Goal: Information Seeking & Learning: Learn about a topic

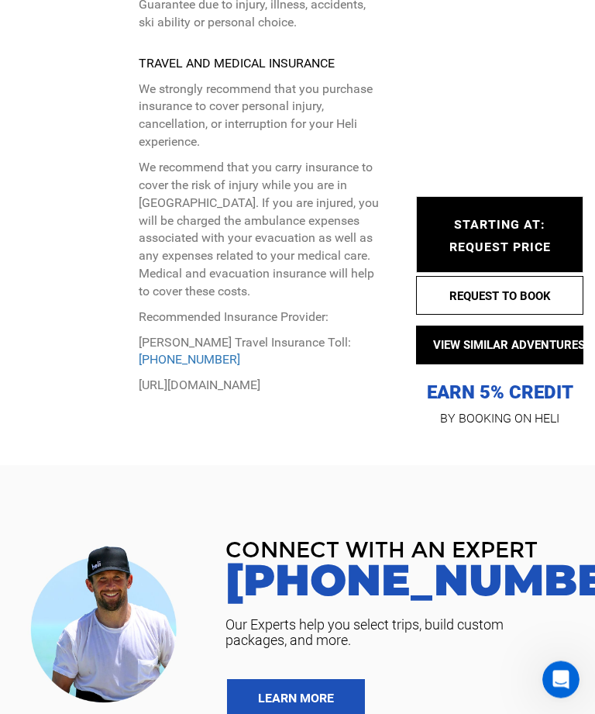
scroll to position [7761, 0]
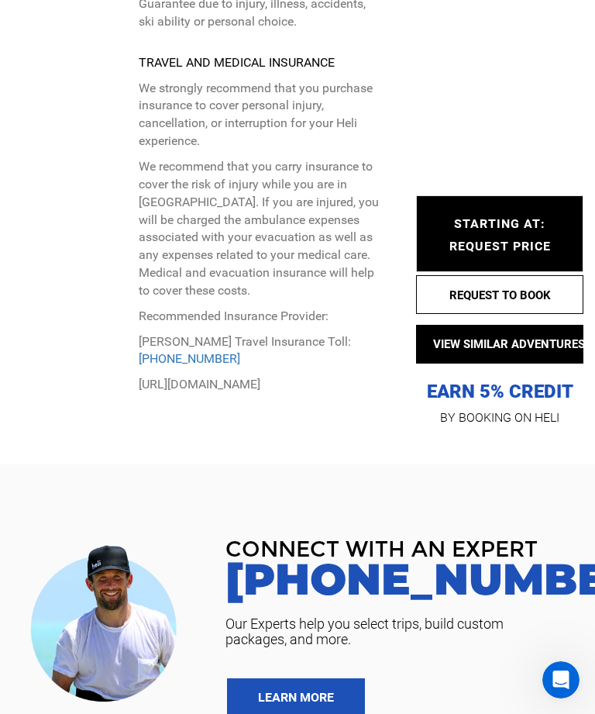
click at [291, 678] on link "LEARN MORE" at bounding box center [296, 697] width 138 height 39
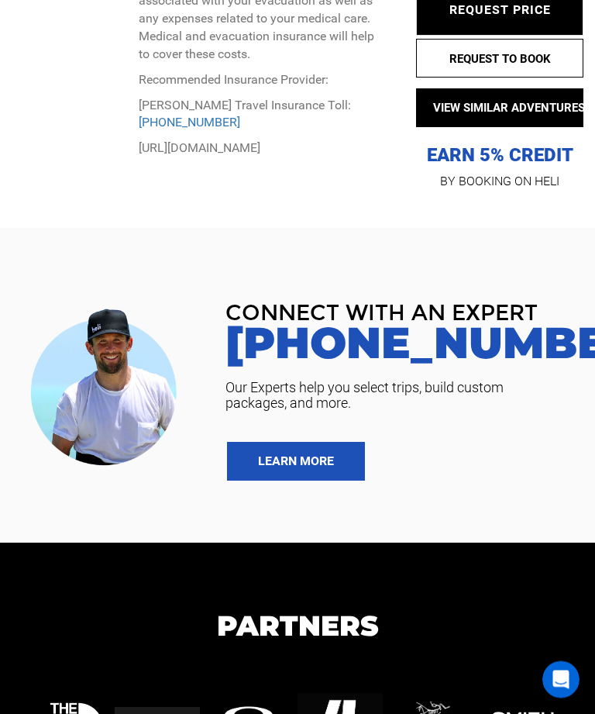
scroll to position [8103, 0]
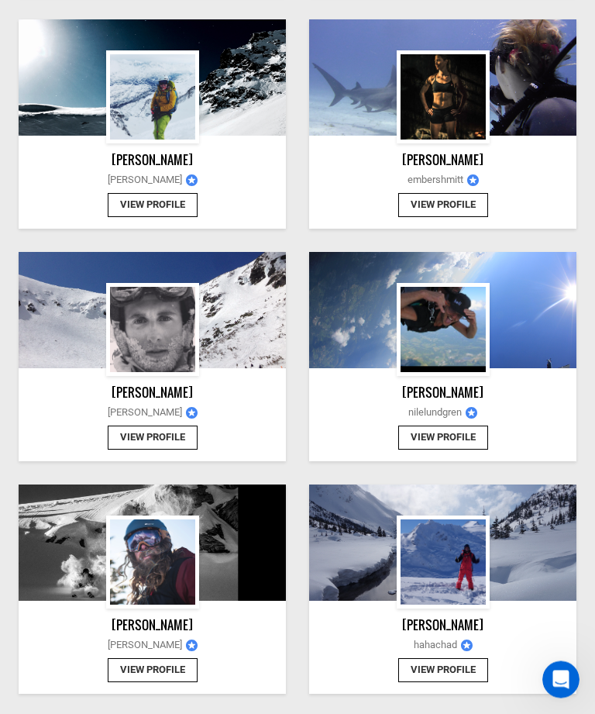
scroll to position [1184, 0]
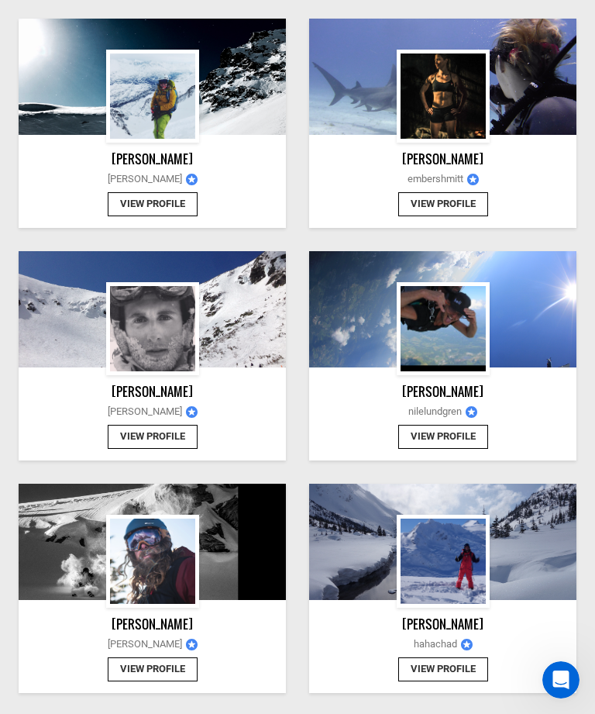
click at [191, 431] on button "View Profile" at bounding box center [153, 437] width 90 height 24
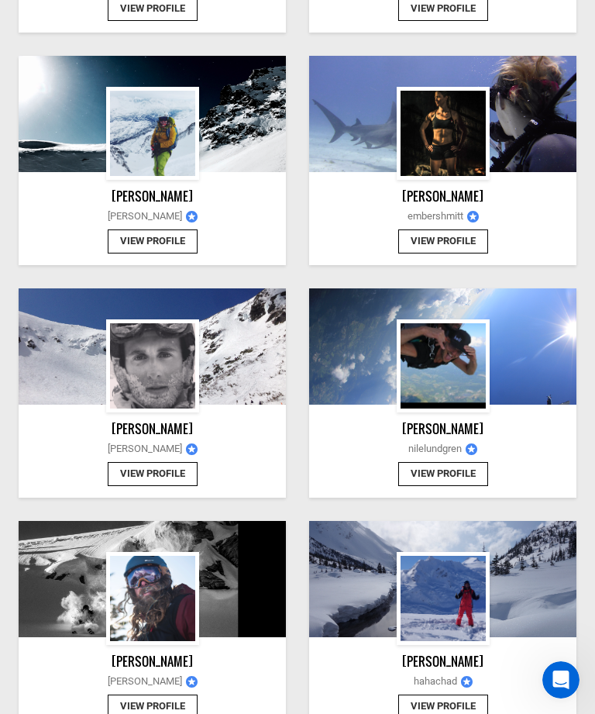
scroll to position [1184, 0]
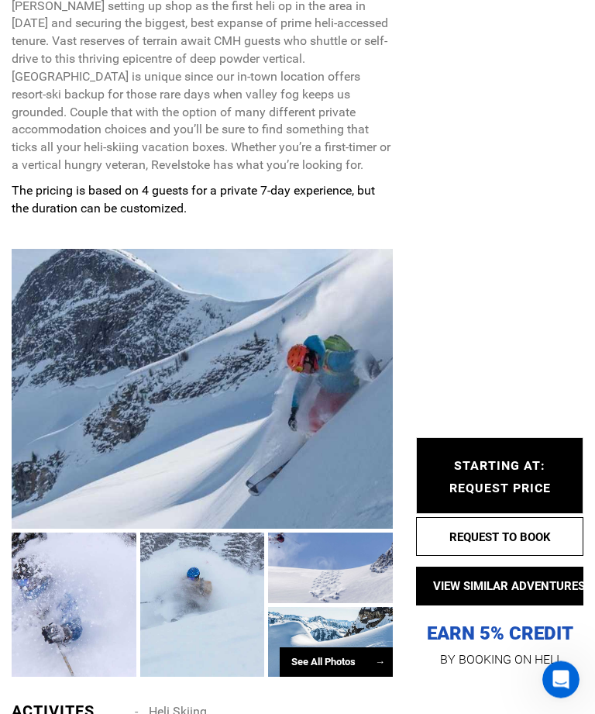
scroll to position [1376, 0]
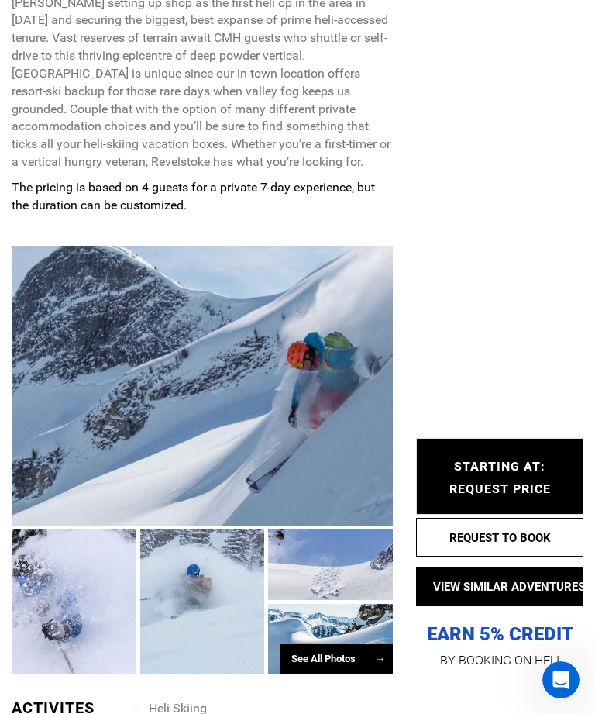
click at [353, 592] on div at bounding box center [330, 564] width 125 height 70
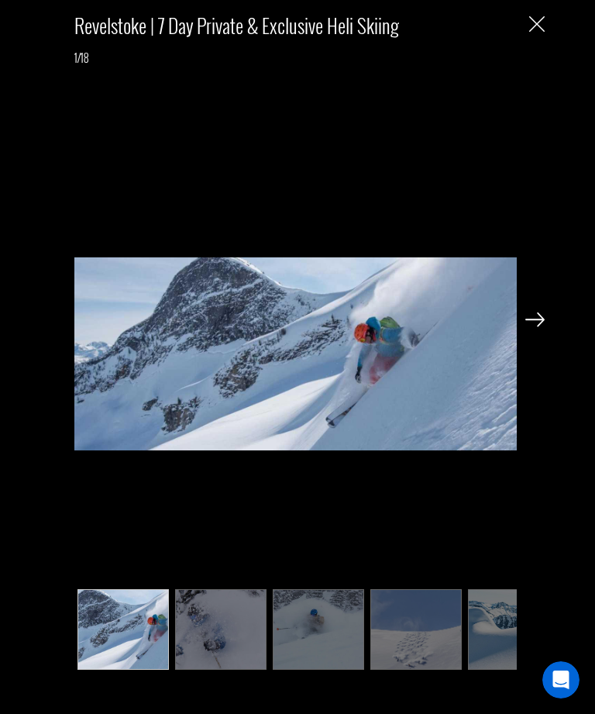
click at [544, 326] on img at bounding box center [535, 319] width 19 height 14
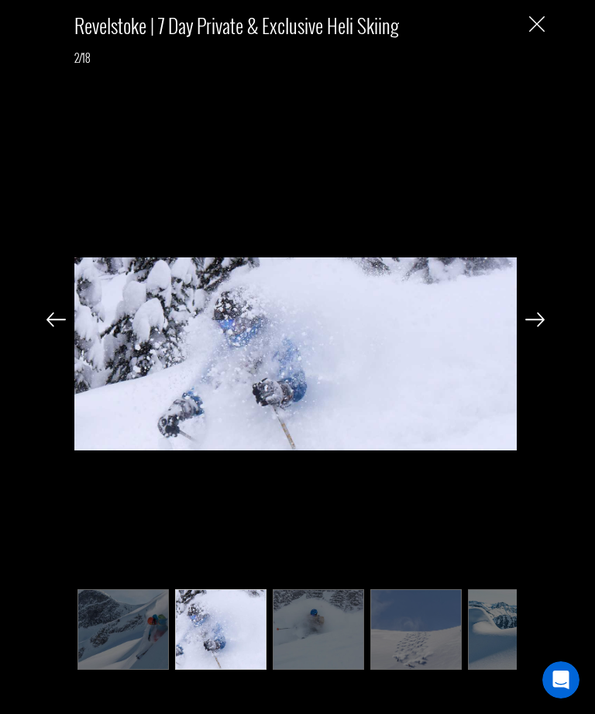
click at [497, 430] on img at bounding box center [295, 354] width 442 height 577
click at [483, 452] on img at bounding box center [295, 354] width 442 height 577
click at [547, 334] on div "Revelstoke | 7 Day Private & Exclusive Heli Skiing 2/18" at bounding box center [296, 339] width 560 height 678
click at [541, 326] on img at bounding box center [535, 319] width 19 height 14
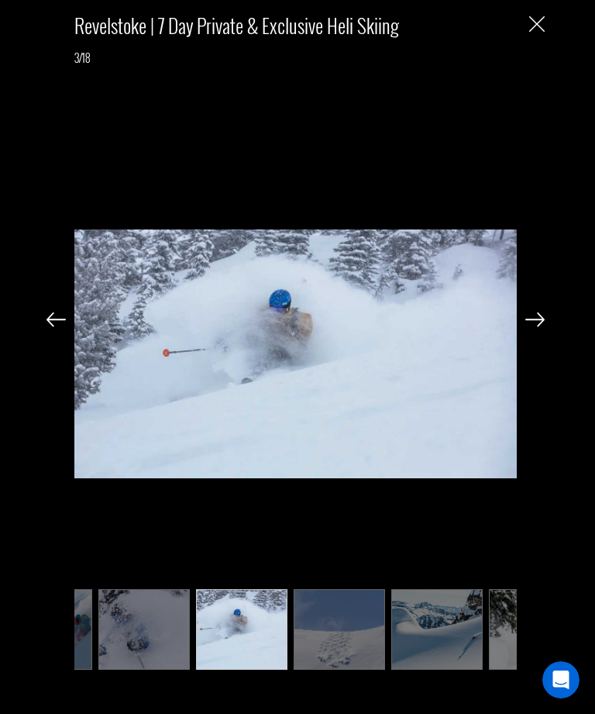
scroll to position [0, 78]
click at [555, 333] on div "Revelstoke | 7 Day Private & Exclusive Heli Skiing 3/18" at bounding box center [296, 339] width 560 height 678
click at [546, 333] on div "Revelstoke | 7 Day Private & Exclusive Heli Skiing 3/18" at bounding box center [296, 339] width 560 height 678
click at [543, 326] on img at bounding box center [535, 319] width 19 height 14
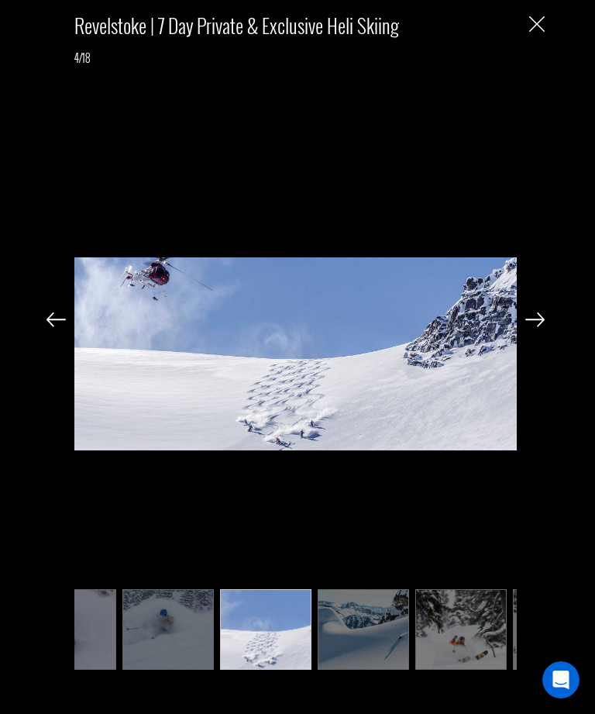
scroll to position [0, 155]
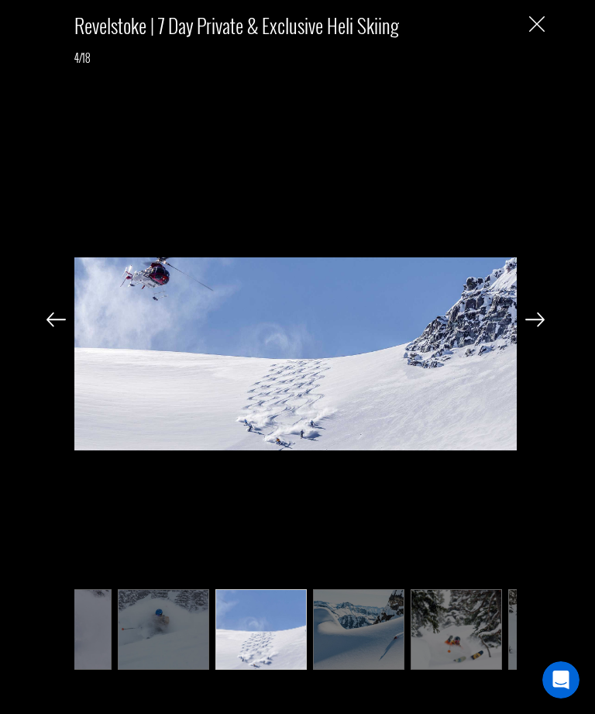
click at [358, 653] on img at bounding box center [358, 629] width 91 height 81
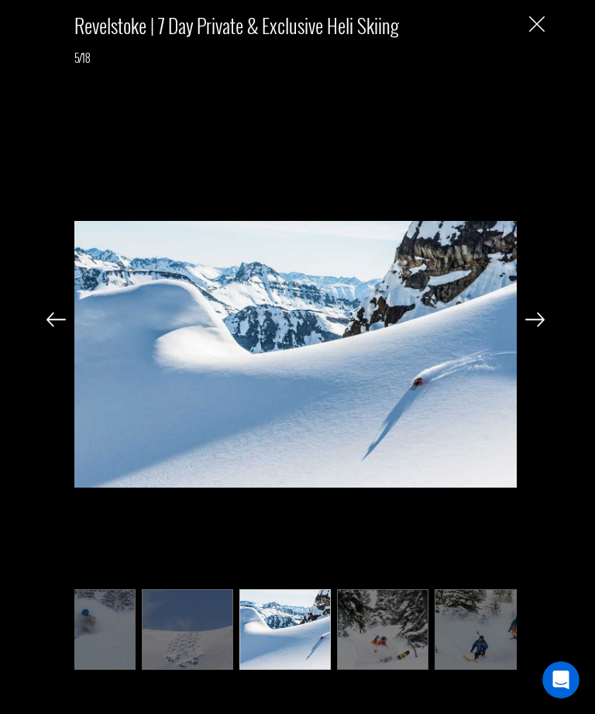
scroll to position [0, 233]
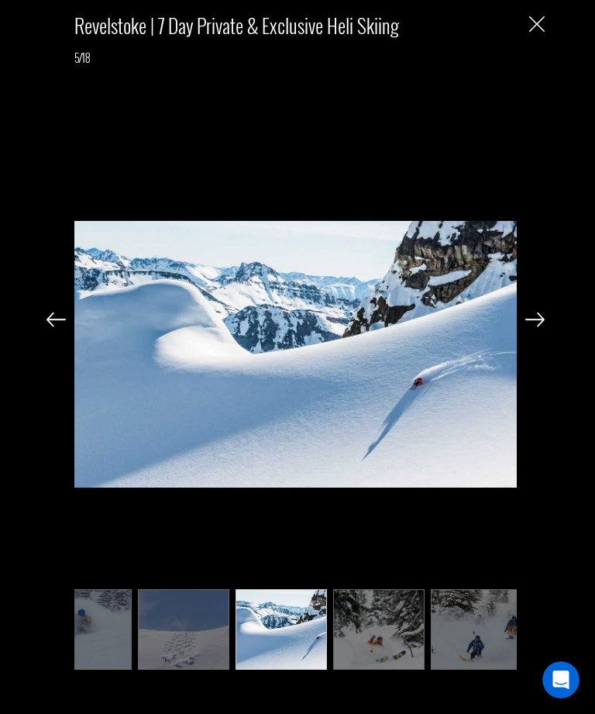
click at [385, 667] on img at bounding box center [378, 629] width 91 height 81
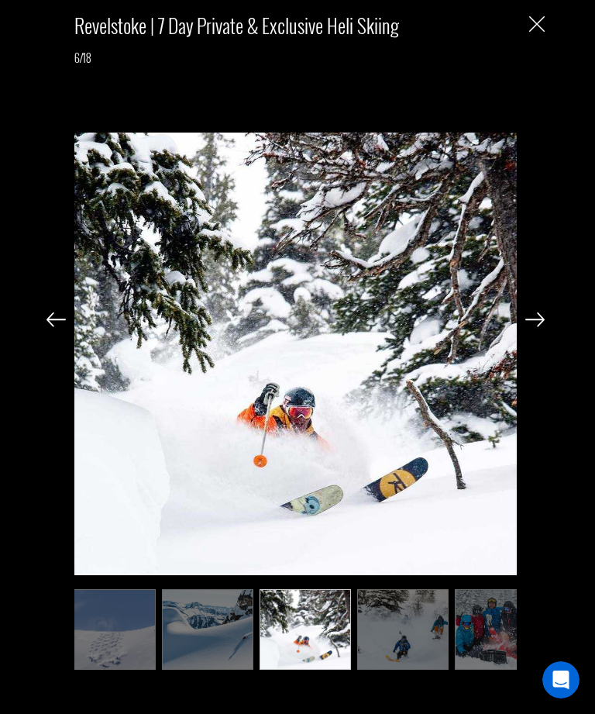
scroll to position [0, 310]
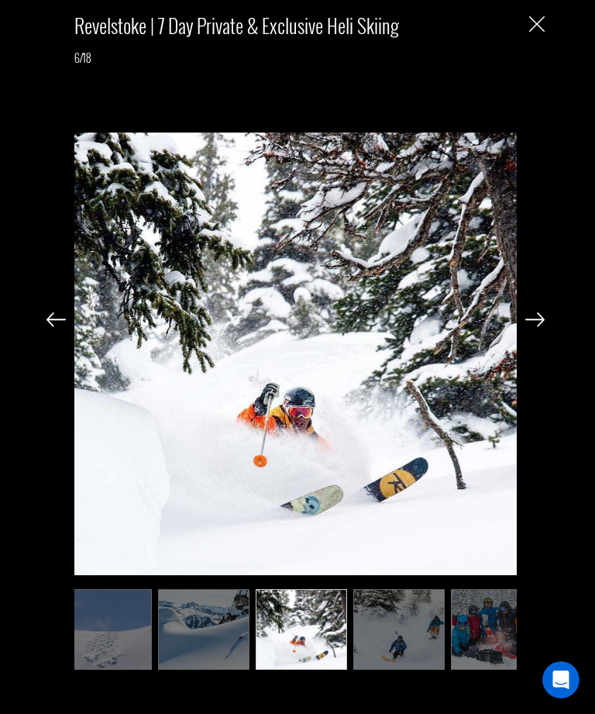
click at [395, 668] on img at bounding box center [398, 629] width 91 height 81
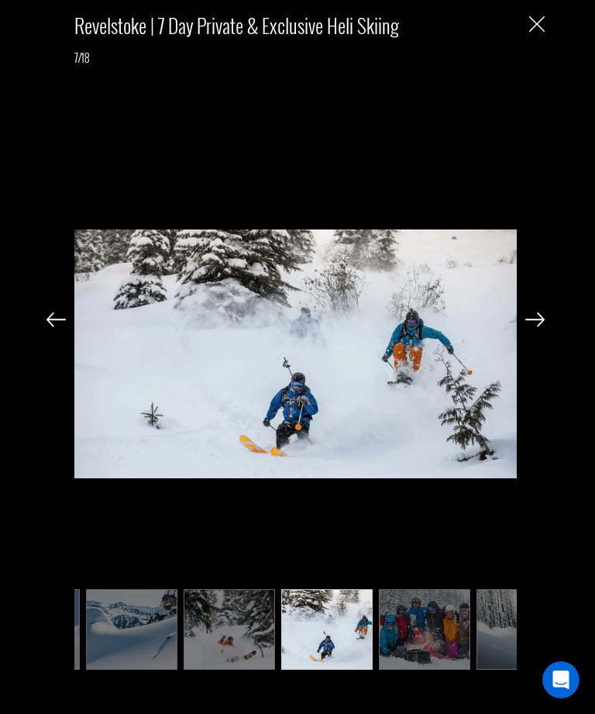
scroll to position [0, 388]
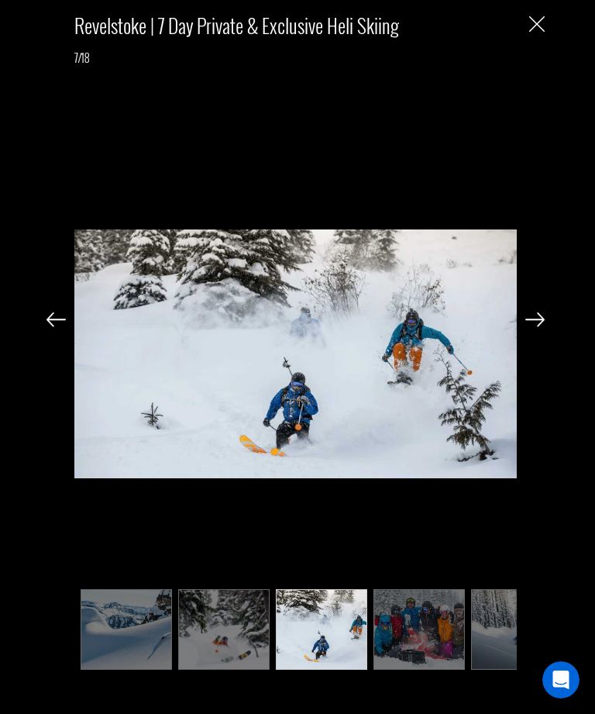
click at [404, 670] on img at bounding box center [419, 629] width 91 height 81
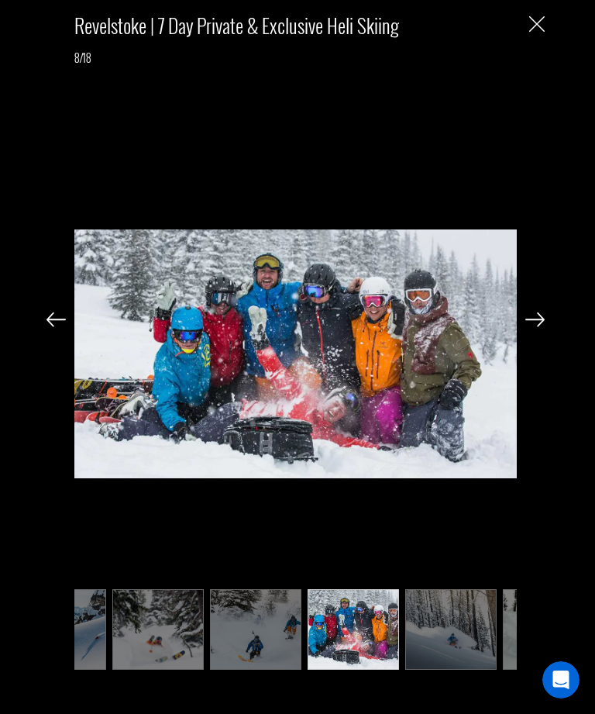
scroll to position [0, 465]
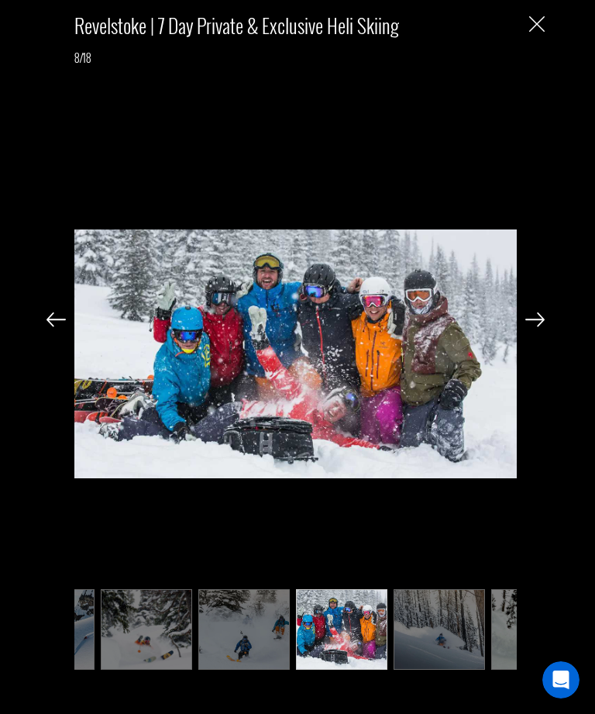
click at [433, 664] on img at bounding box center [439, 629] width 91 height 81
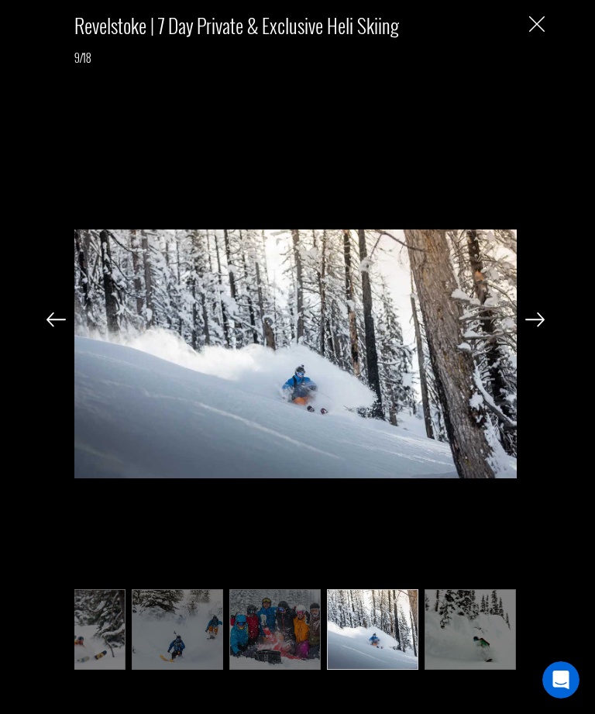
scroll to position [0, 543]
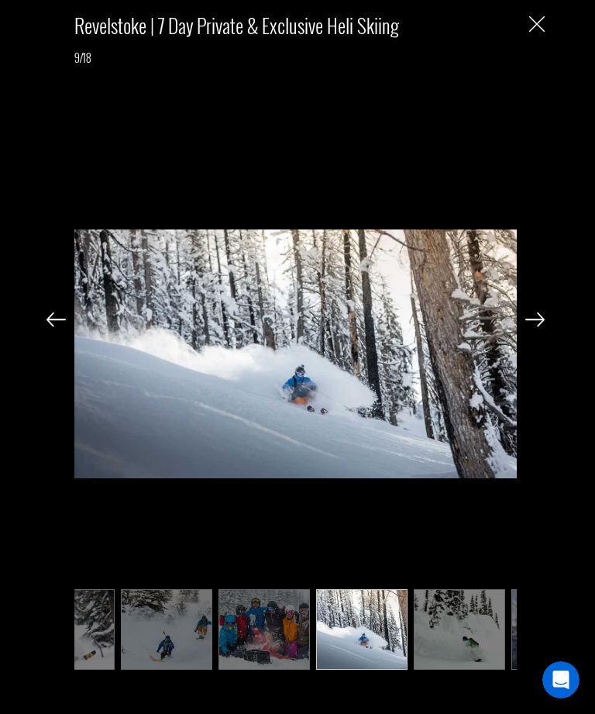
click at [463, 670] on img at bounding box center [459, 629] width 91 height 81
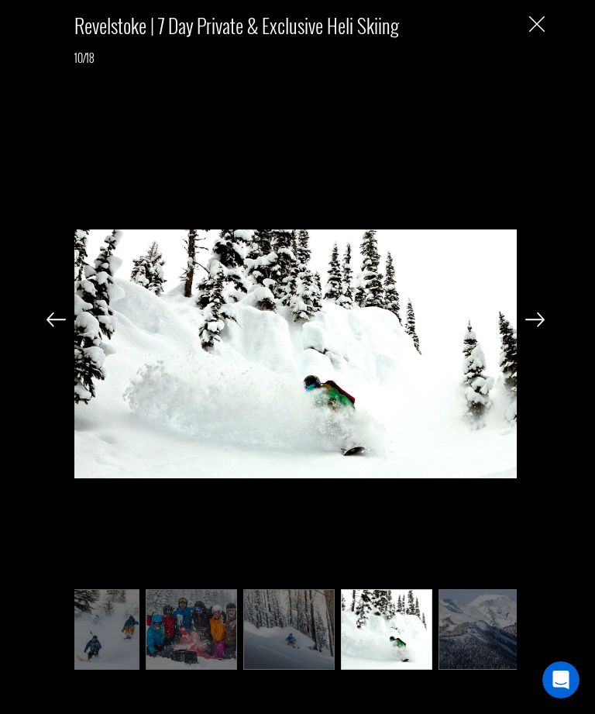
scroll to position [0, 620]
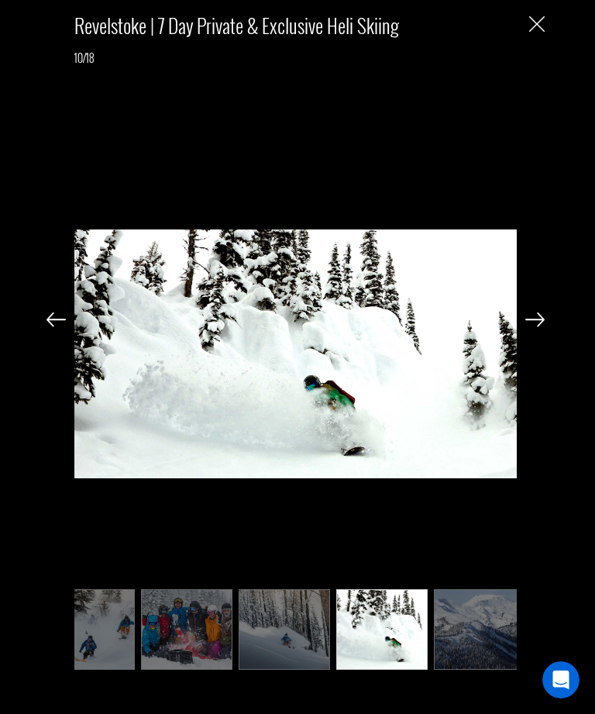
click at [479, 668] on img at bounding box center [479, 629] width 91 height 81
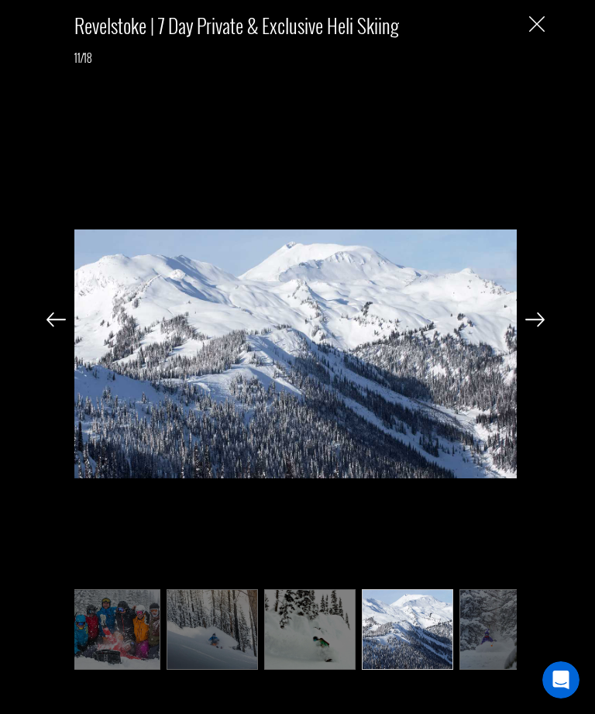
scroll to position [0, 698]
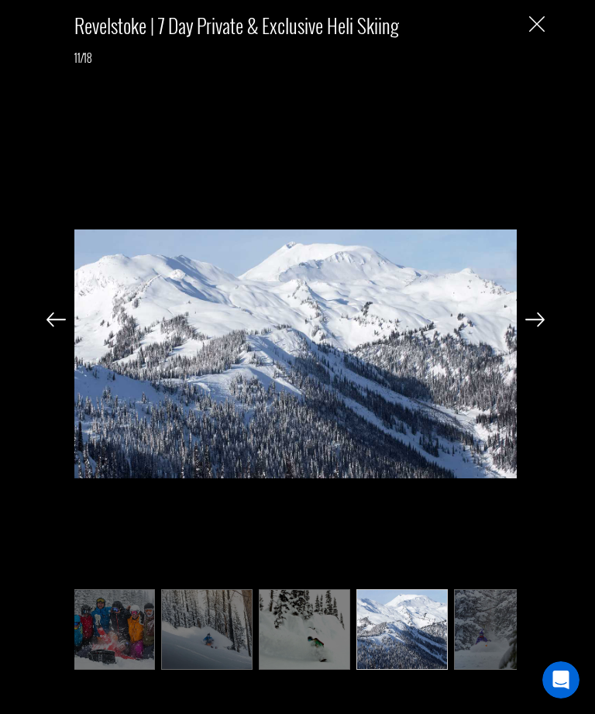
click at [492, 664] on img at bounding box center [499, 629] width 91 height 81
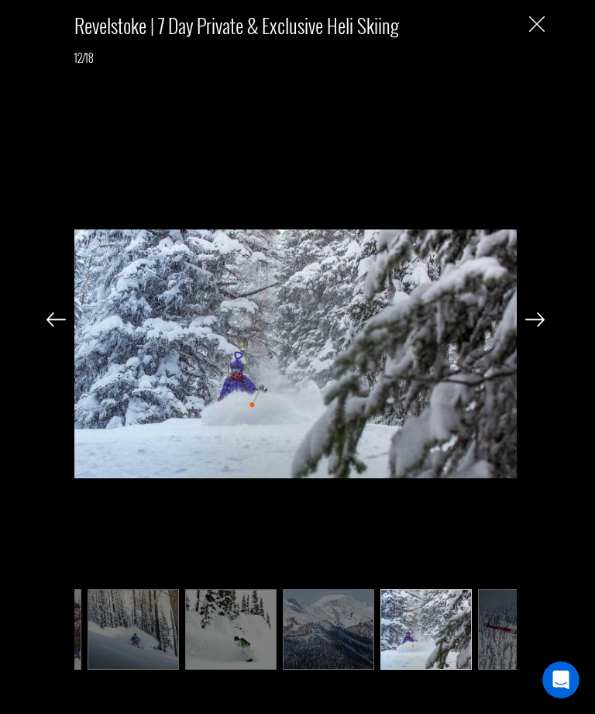
scroll to position [0, 775]
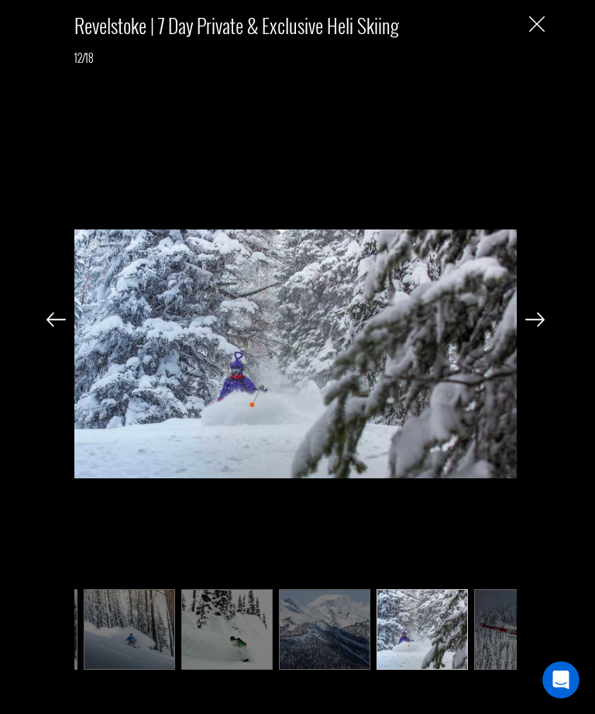
click at [506, 659] on img at bounding box center [519, 629] width 91 height 81
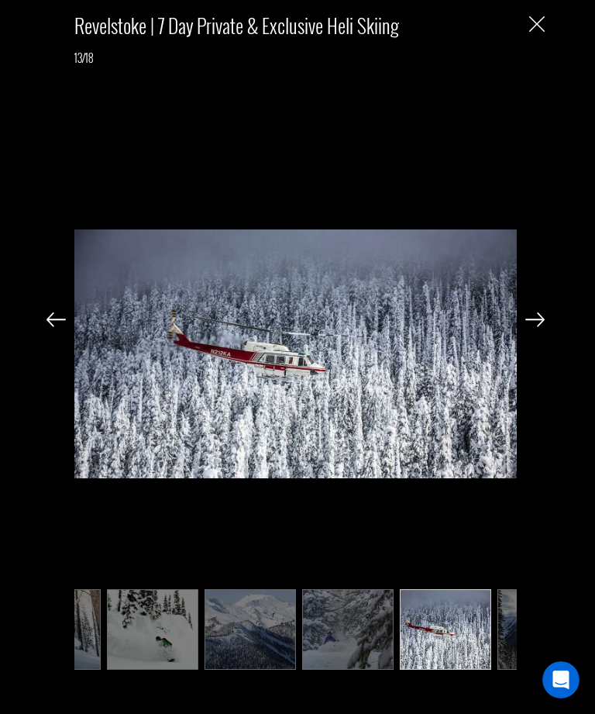
scroll to position [0, 853]
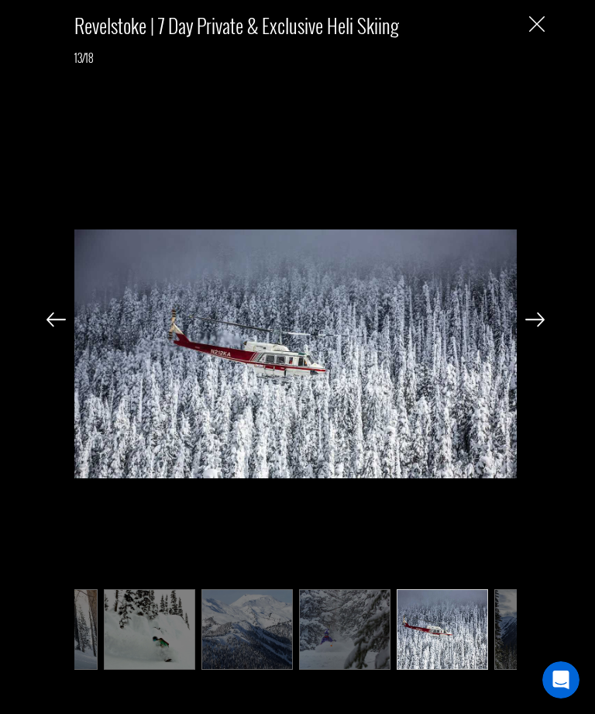
click at [514, 670] on img at bounding box center [540, 629] width 91 height 81
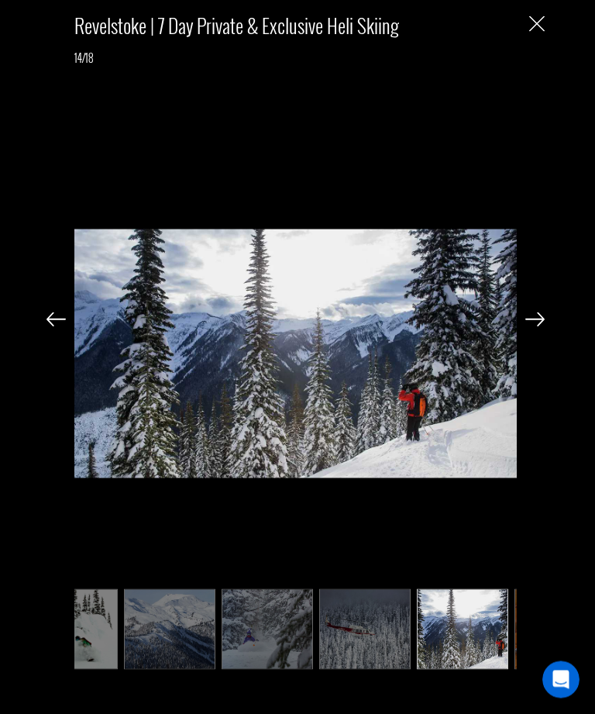
scroll to position [1546, 0]
click at [534, 29] on img "Close" at bounding box center [537, 24] width 16 height 16
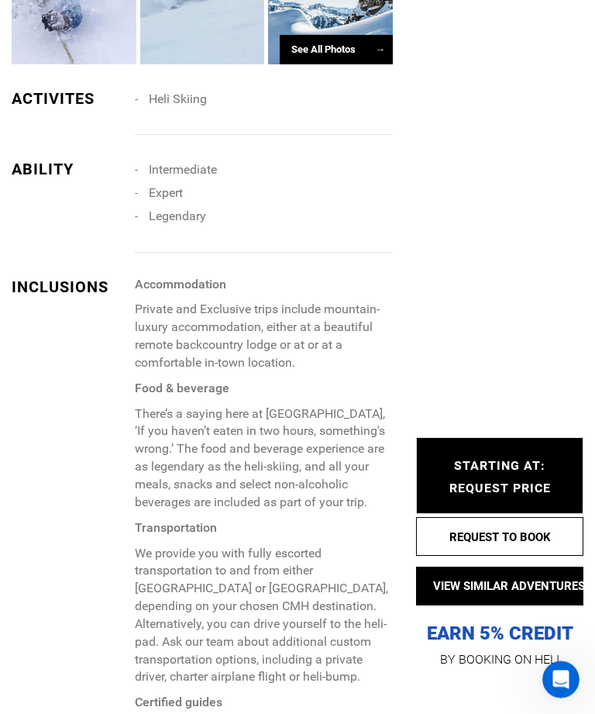
scroll to position [1985, 0]
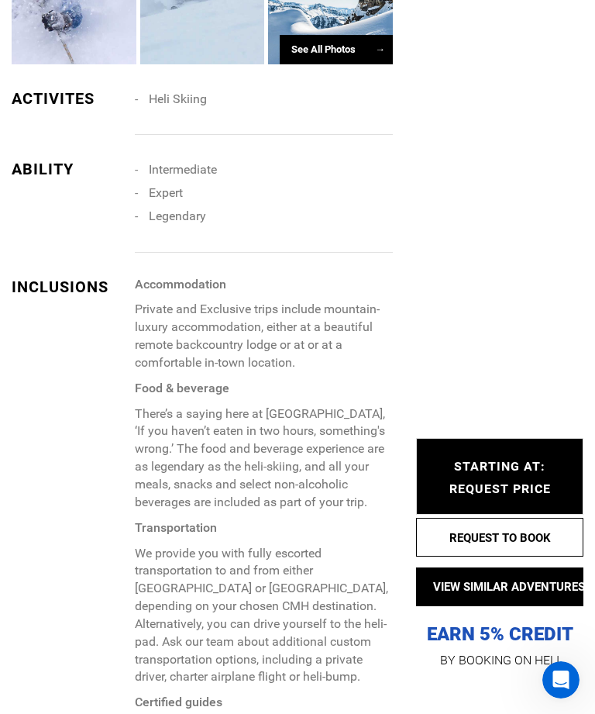
click at [202, 219] on span "Legendary" at bounding box center [177, 216] width 57 height 15
click at [198, 209] on span "Legendary" at bounding box center [177, 216] width 57 height 15
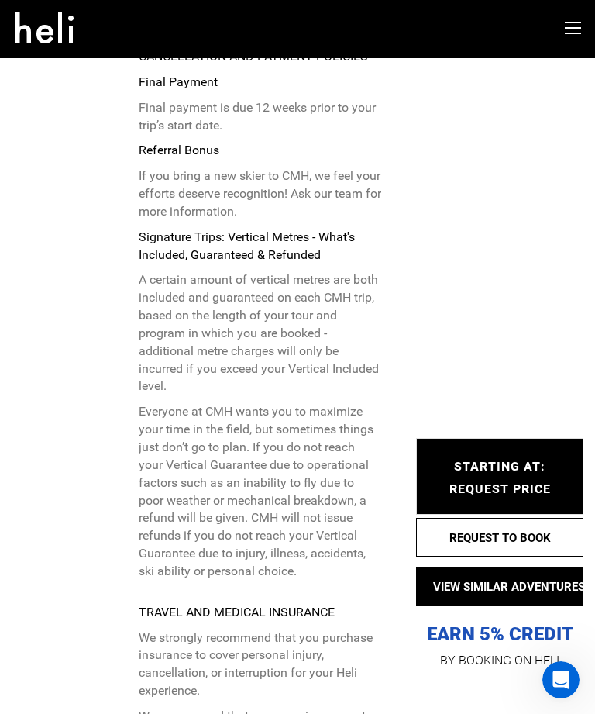
scroll to position [7195, 0]
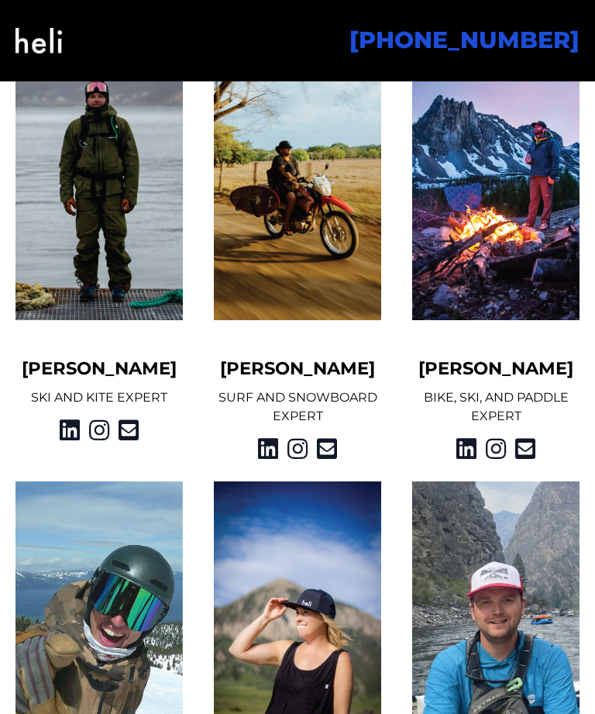
scroll to position [1400, 0]
